Goal: Find specific page/section: Find specific page/section

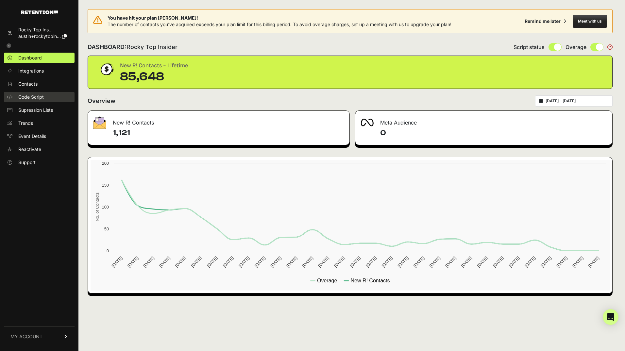
click at [31, 98] on span "Code Script" at bounding box center [31, 97] width 26 height 7
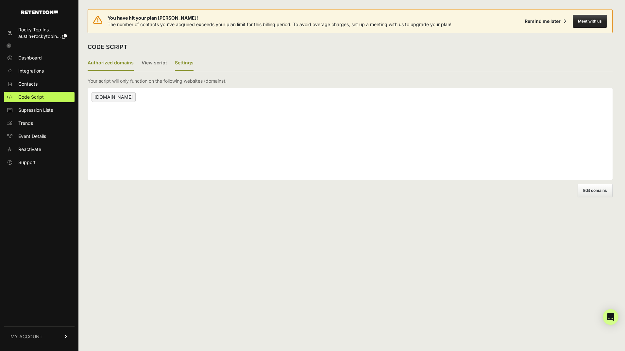
click at [180, 61] on label "Settings" at bounding box center [184, 63] width 19 height 15
click at [0, 0] on input "Settings" at bounding box center [0, 0] width 0 height 0
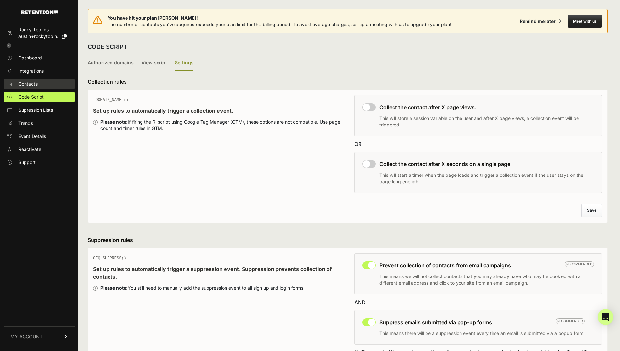
click at [29, 84] on span "Contacts" at bounding box center [27, 84] width 19 height 7
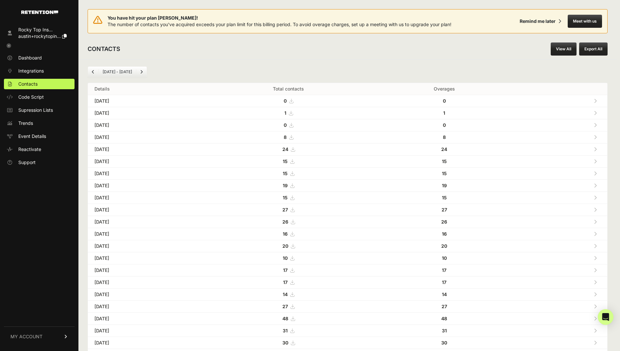
click at [10, 44] on icon at bounding box center [9, 46] width 5 height 5
